Goal: Book appointment/travel/reservation

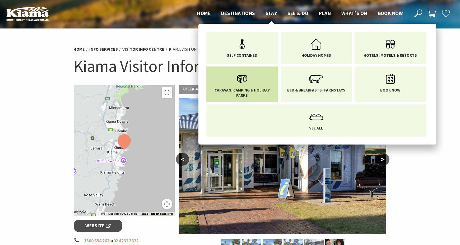
click at [241, 91] on span "Caravan, Camping & Holiday Parks" at bounding box center [242, 93] width 64 height 10
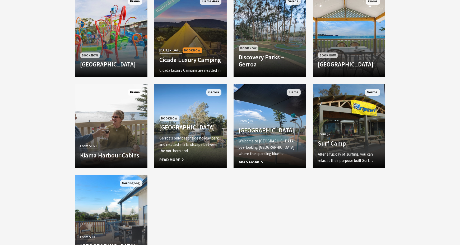
scroll to position [290, 0]
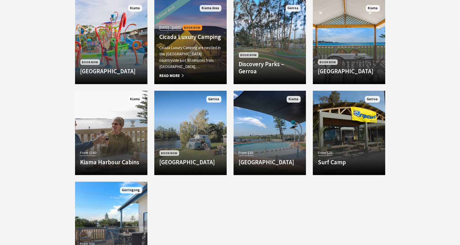
click at [190, 52] on p "Cicada Luxury Camping are nestled in the [GEOGRAPHIC_DATA] countryside just 90 …" at bounding box center [190, 57] width 62 height 25
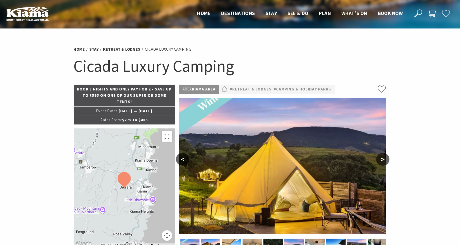
select select "3"
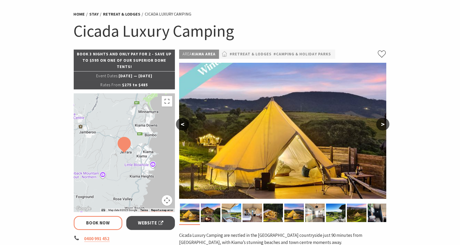
scroll to position [79, 0]
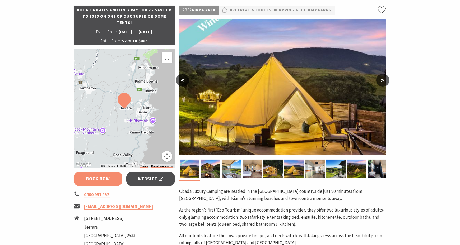
click at [106, 178] on link "Book Now" at bounding box center [98, 179] width 49 height 14
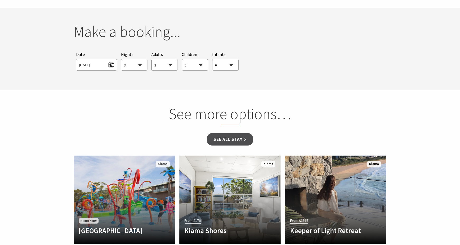
scroll to position [492, 0]
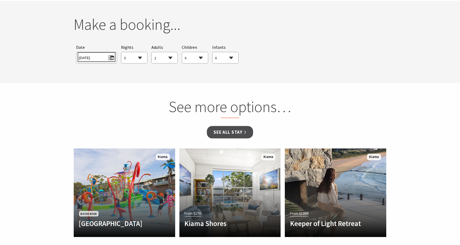
click at [96, 60] on span "Tue 30/09/2025" at bounding box center [96, 57] width 35 height 7
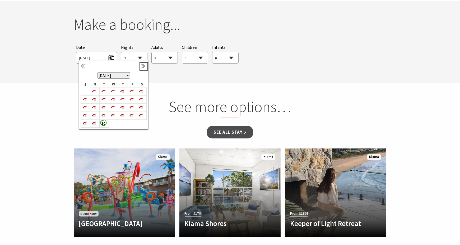
click at [144, 66] on link "Next" at bounding box center [144, 67] width 6 height 6
click at [133, 91] on b "3" at bounding box center [131, 91] width 7 height 7
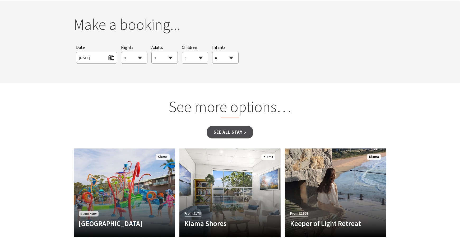
click at [172, 56] on select "0 1 2 3 4 5 6 7 8 9 10 11 12 13 14 15 16 17 18 19 20 21 22 23 24 25 26 27 28 29…" at bounding box center [165, 58] width 26 height 12
select select "3"
click at [152, 52] on select "0 1 2 3 4 5 6 7 8 9 10 11 12 13 14 15 16 17 18 19 20 21 22 23 24 25 26 27 28 29…" at bounding box center [165, 58] width 26 height 12
click at [200, 57] on select "0 1 2 3 4 5 6 7 8 9 10 11 12 13 14 15 16 17 18 19 20 21 22 23 24 25 26 27 28 29…" at bounding box center [195, 58] width 26 height 12
select select "2"
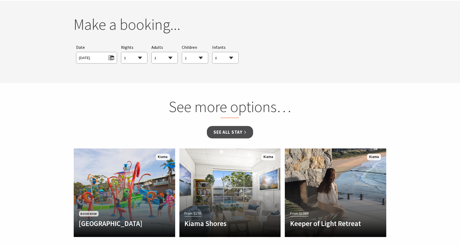
click at [182, 52] on select "0 1 2 3 4 5 6 7 8 9 10 11 12 13 14 15 16 17 18 19 20 21 22 23 24 25 26 27 28 29…" at bounding box center [195, 58] width 26 height 12
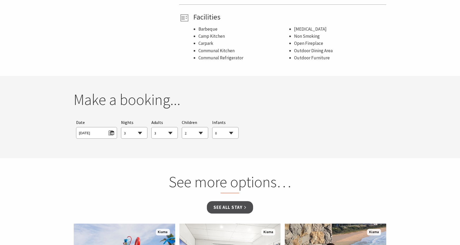
scroll to position [439, 0]
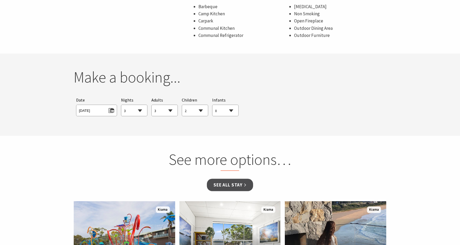
click at [253, 113] on div "Searching for Accommodation Tours Events Car Hire Packages Date Fri 03/10/2025 …" at bounding box center [230, 107] width 313 height 25
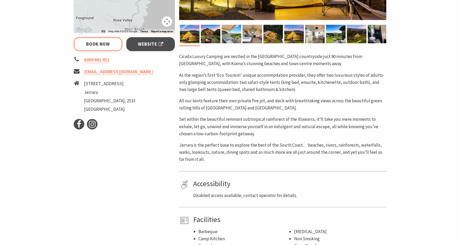
scroll to position [175, 0]
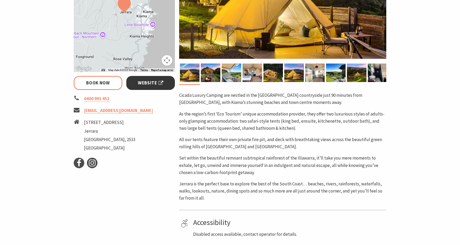
click at [152, 81] on span "Website" at bounding box center [150, 82] width 25 height 7
select select "3"
